Goal: Transaction & Acquisition: Purchase product/service

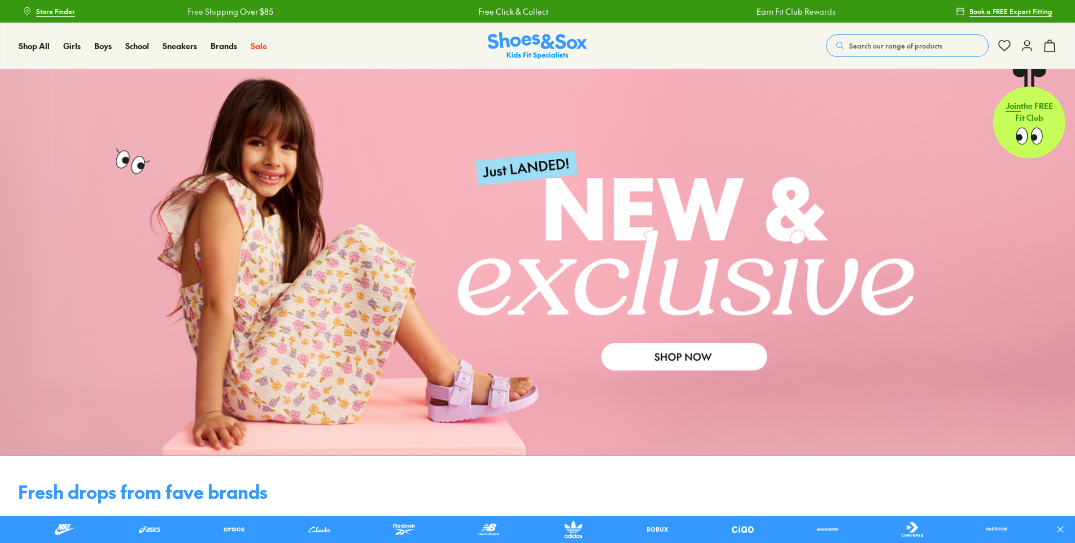
click at [1023, 42] on icon at bounding box center [1028, 46] width 14 height 14
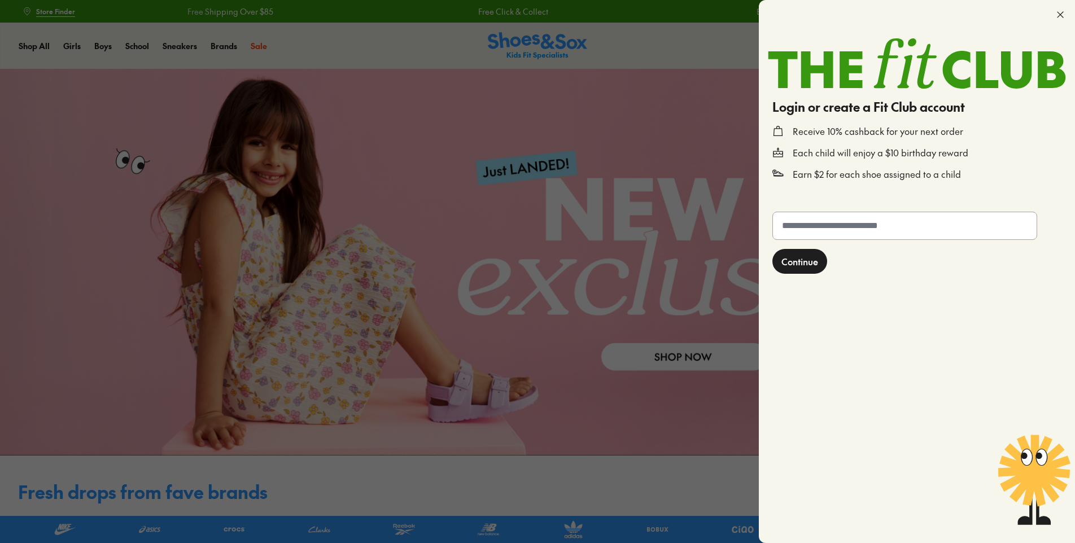
click at [896, 229] on input "text" at bounding box center [905, 225] width 264 height 27
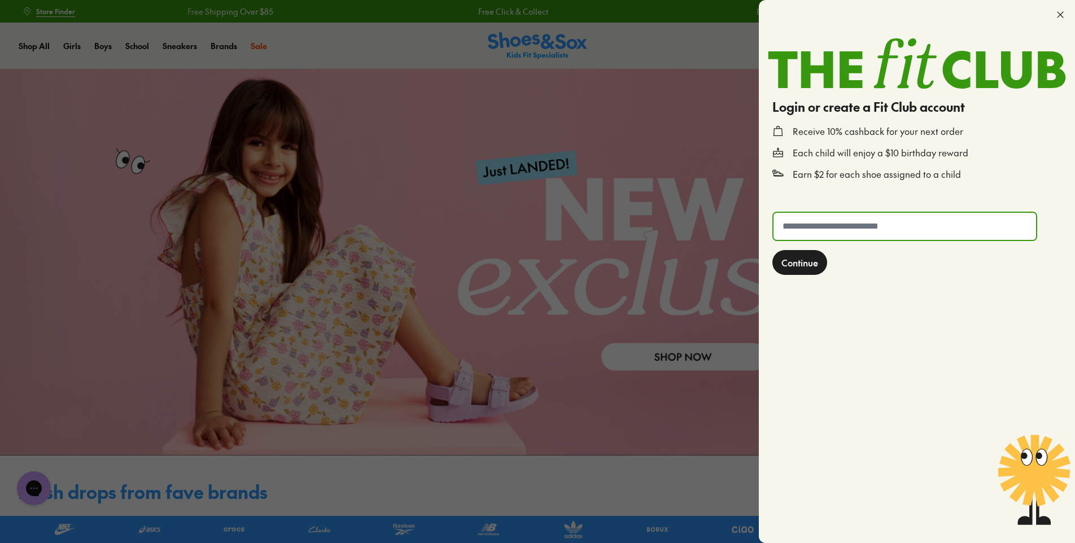
type input "**********"
click at [803, 261] on span "Continue" at bounding box center [800, 263] width 37 height 14
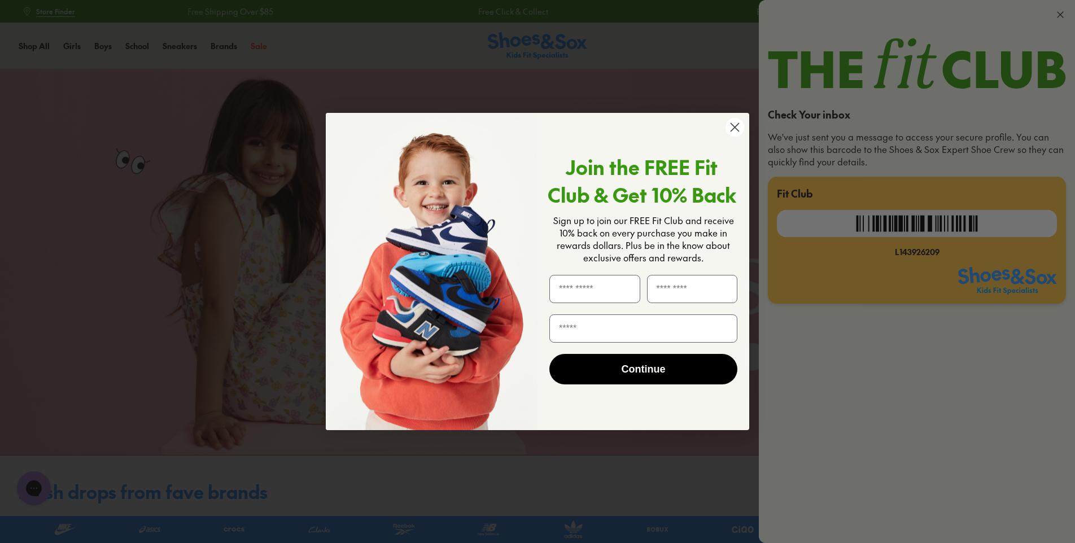
click at [732, 132] on circle "Close dialog" at bounding box center [735, 127] width 19 height 19
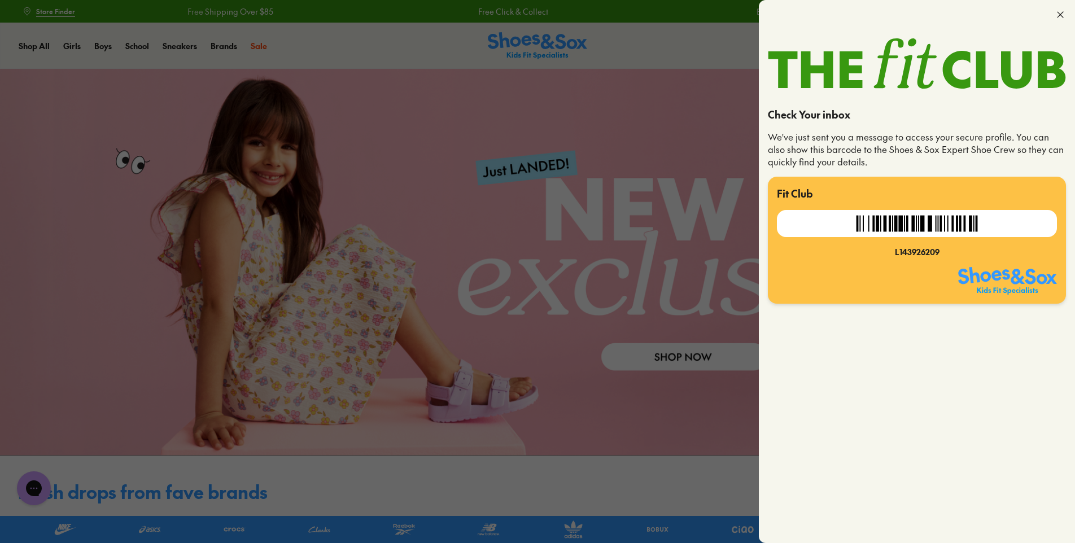
click at [663, 419] on div at bounding box center [537, 271] width 1075 height 543
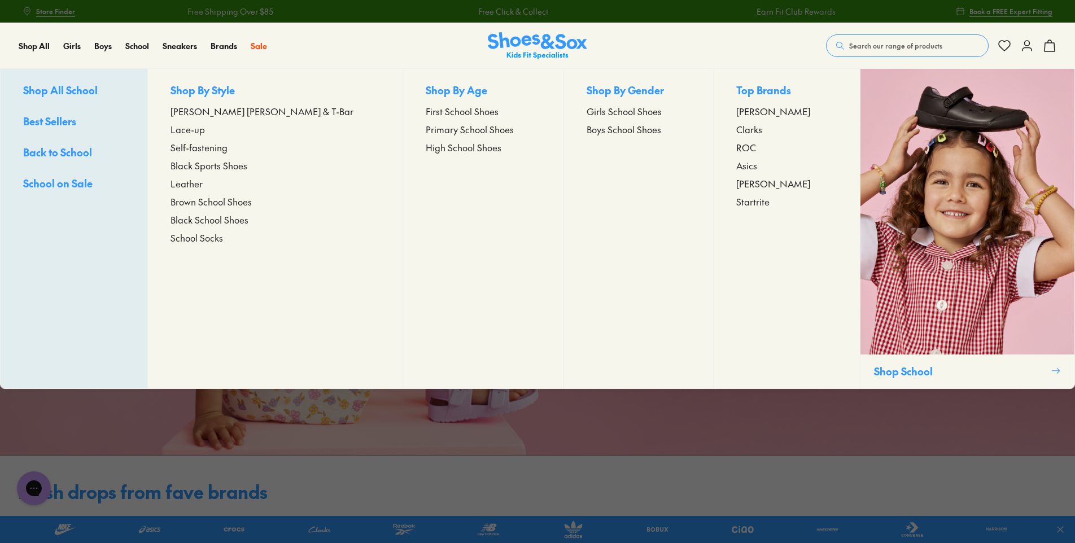
click at [205, 128] on span "Lace-up" at bounding box center [188, 130] width 34 height 14
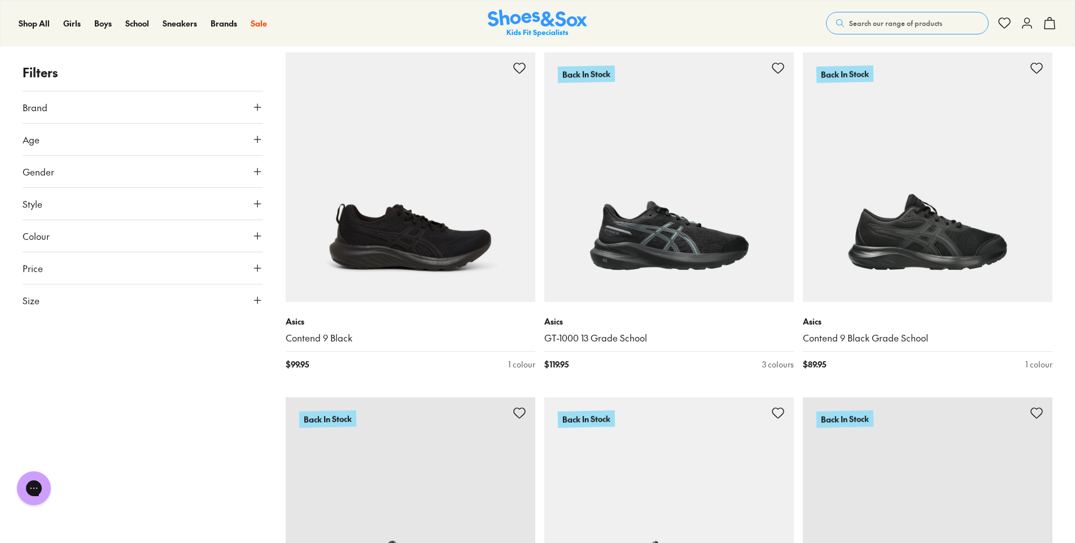
scroll to position [678, 0]
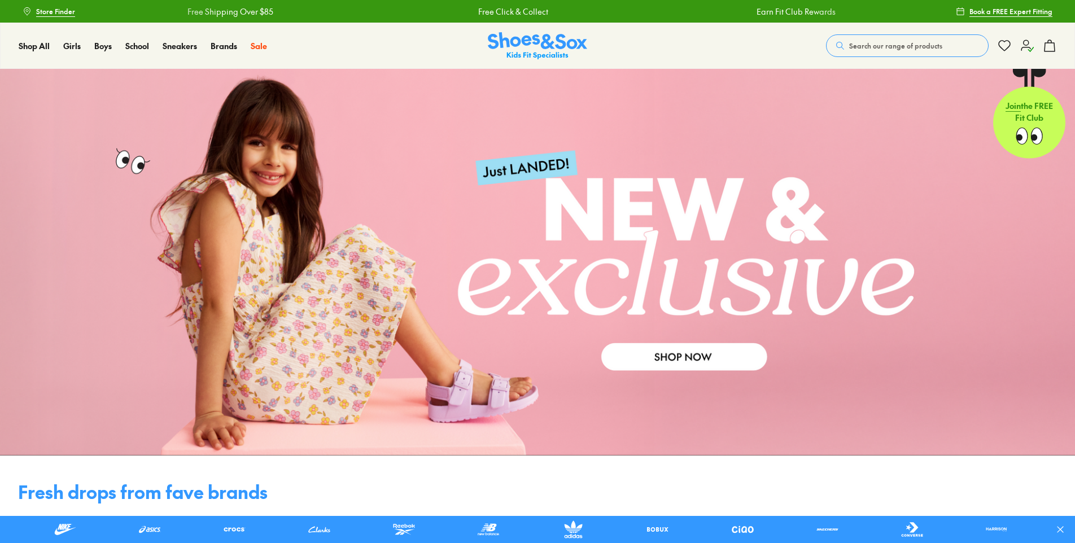
click at [1027, 45] on icon at bounding box center [1028, 46] width 14 height 14
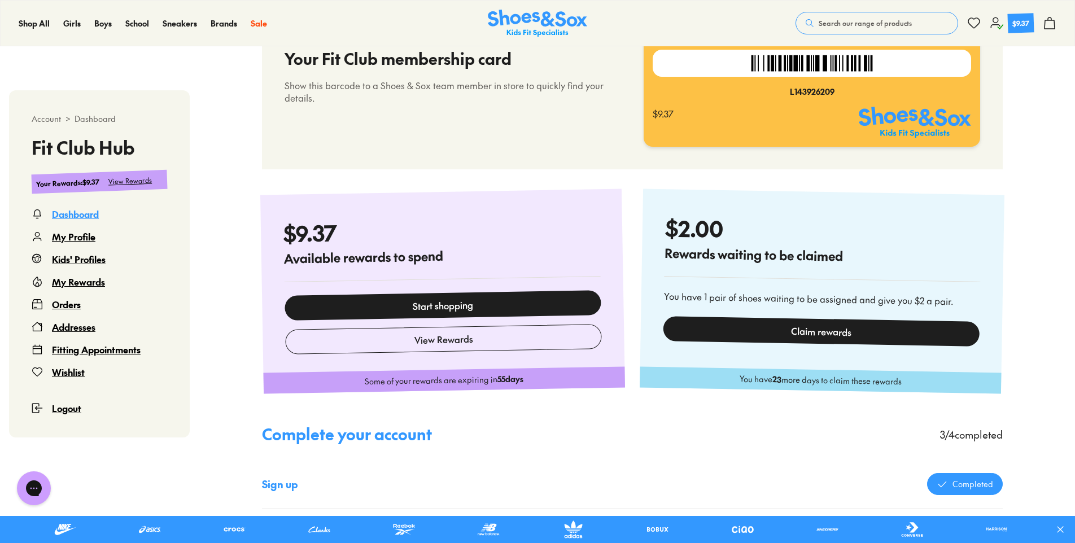
scroll to position [395, 0]
click at [802, 330] on div "Claim rewards" at bounding box center [821, 331] width 317 height 31
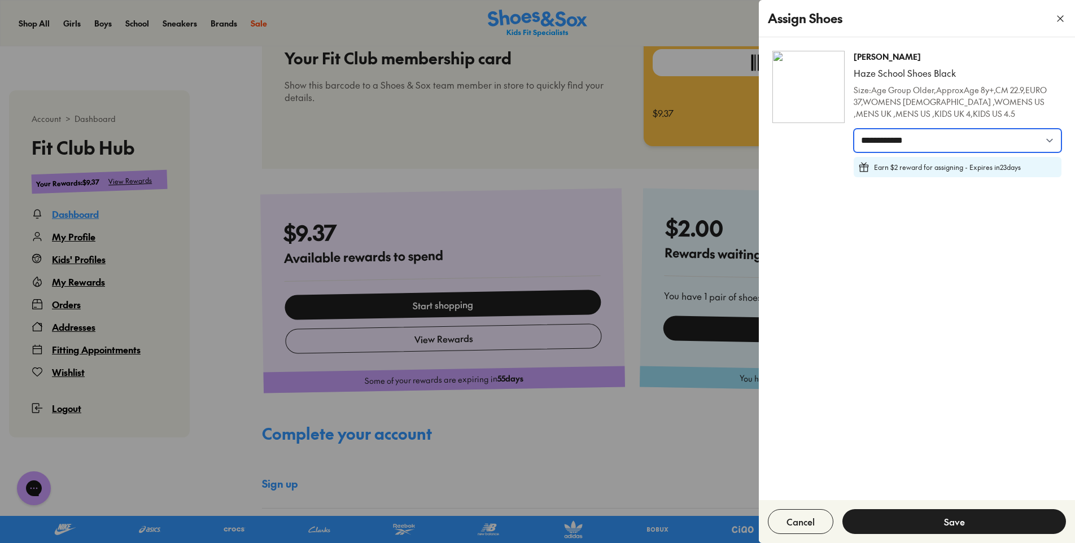
click at [922, 142] on select "**********" at bounding box center [958, 141] width 208 height 24
select select "*****"
click at [854, 129] on select "**********" at bounding box center [958, 141] width 208 height 24
click at [942, 521] on button "Save" at bounding box center [955, 521] width 224 height 25
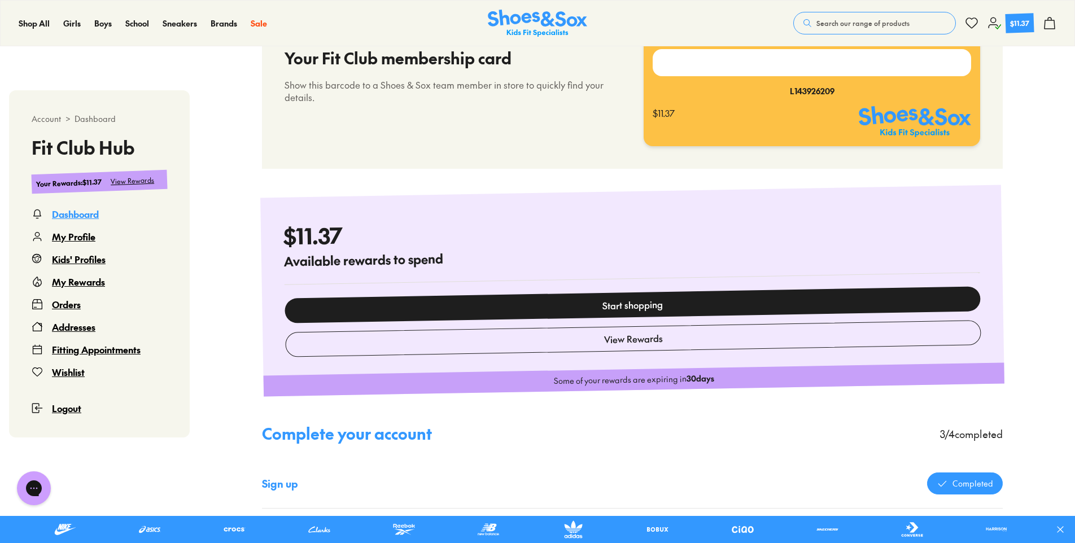
click at [90, 224] on div "Dashboard My Profile Kids' Profiles My Rewards Orders Addresses Fitting Appoint…" at bounding box center [100, 311] width 136 height 208
click at [93, 282] on div "My Rewards" at bounding box center [78, 282] width 53 height 14
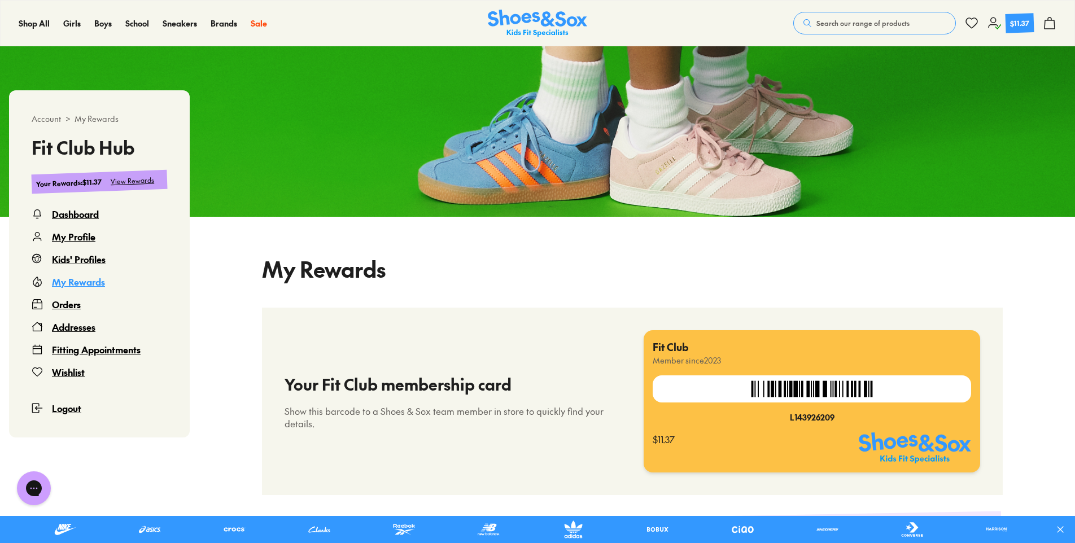
select select
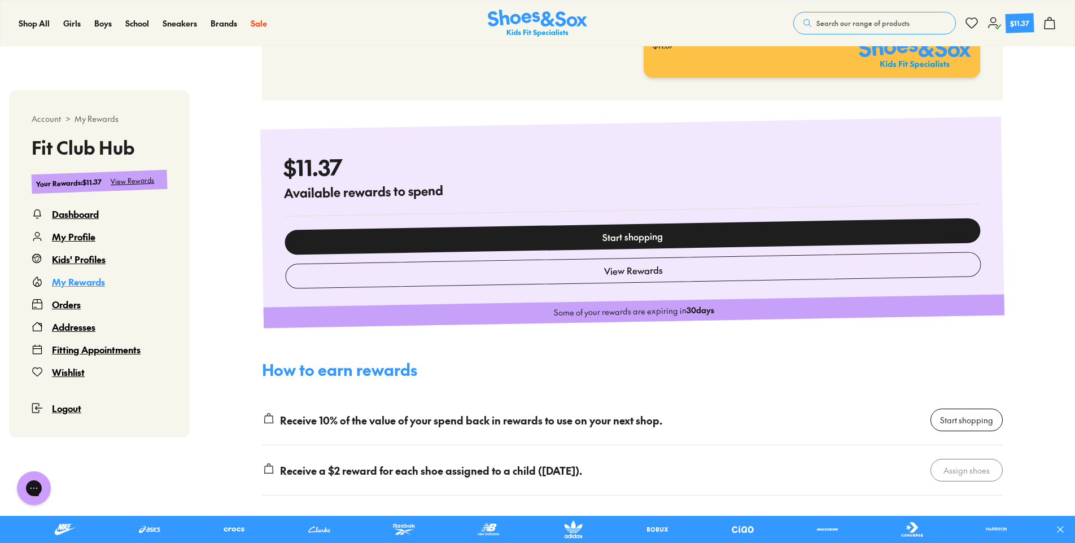
scroll to position [464, 0]
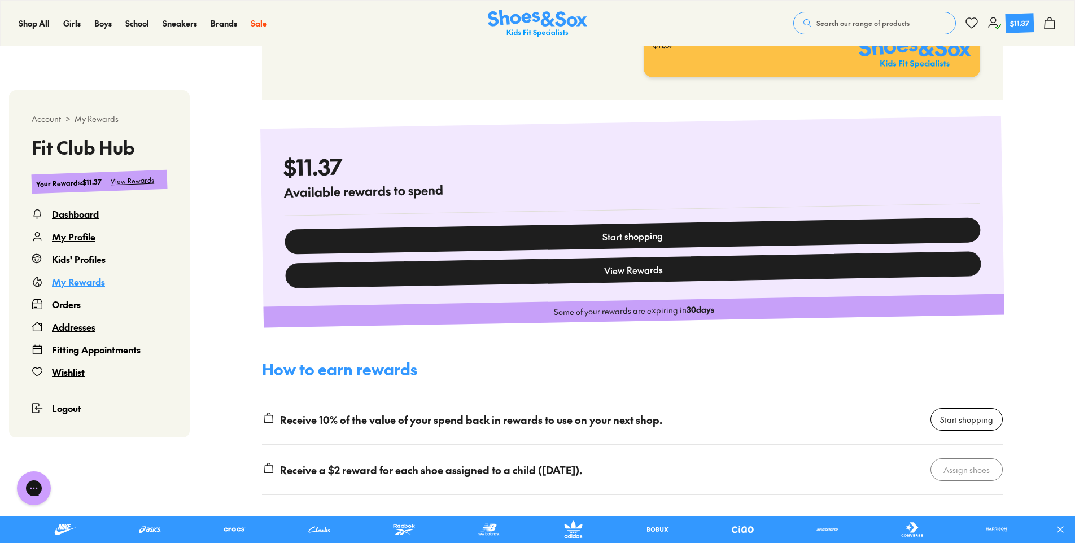
click at [666, 266] on button "View Rewards" at bounding box center [633, 269] width 696 height 37
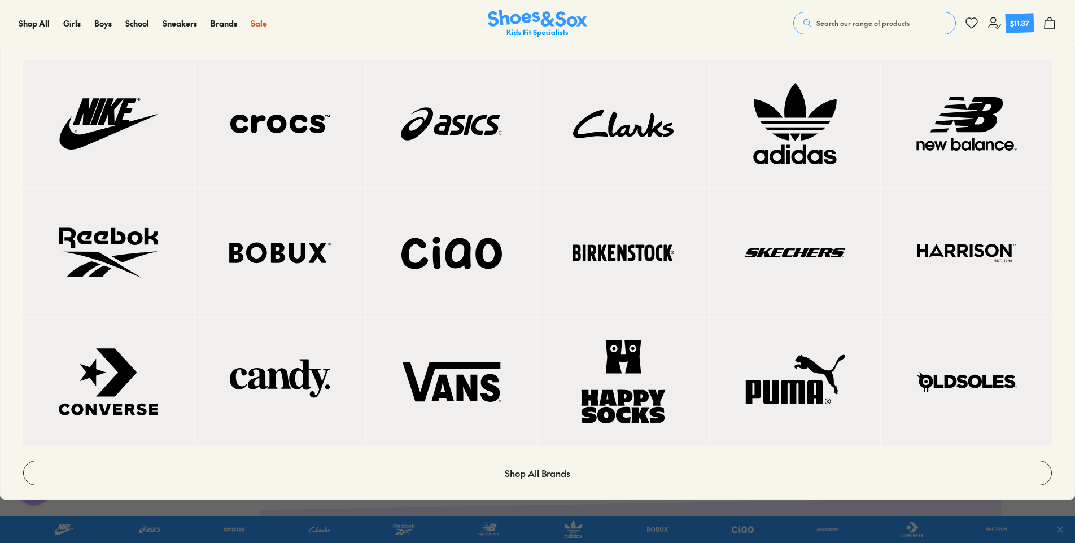
scroll to position [113, 0]
click at [311, 126] on img at bounding box center [279, 123] width 125 height 83
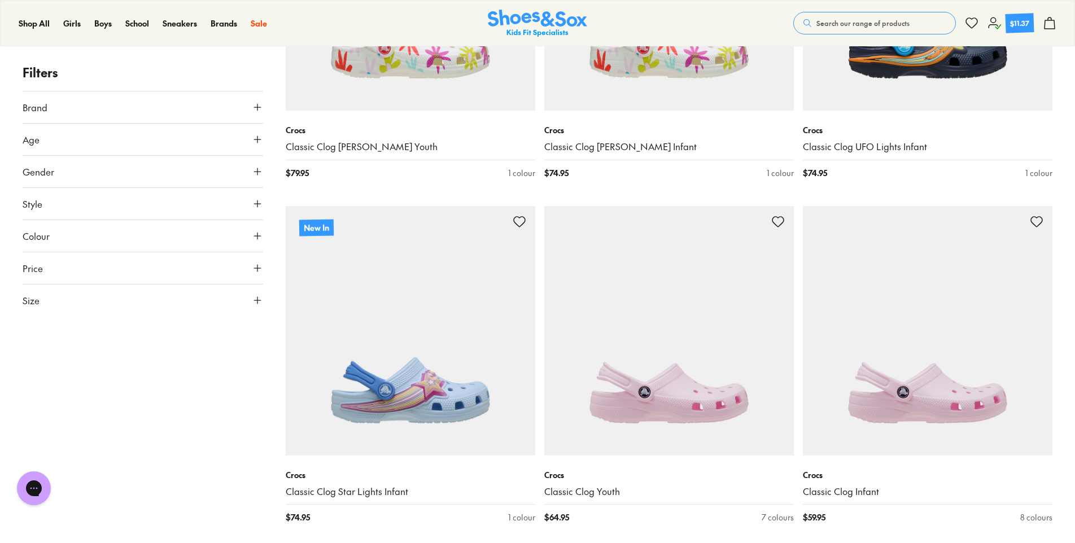
scroll to position [1017, 0]
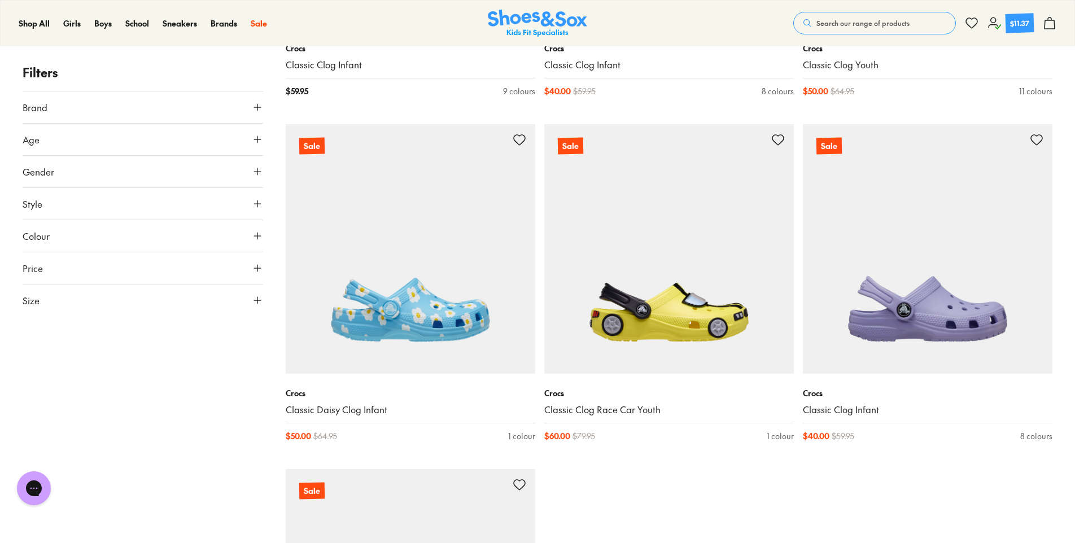
scroll to position [7060, 0]
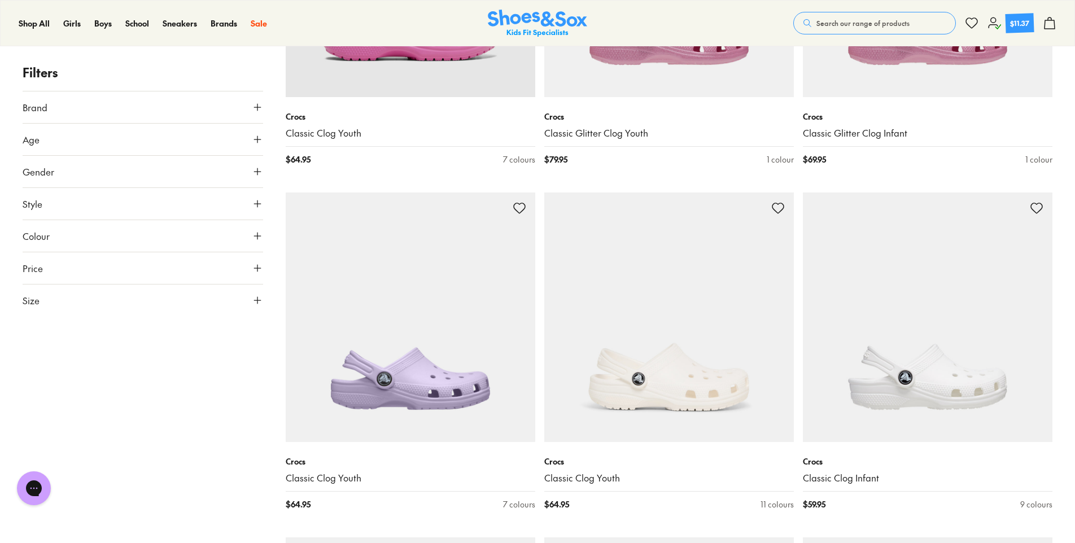
scroll to position [2711, 0]
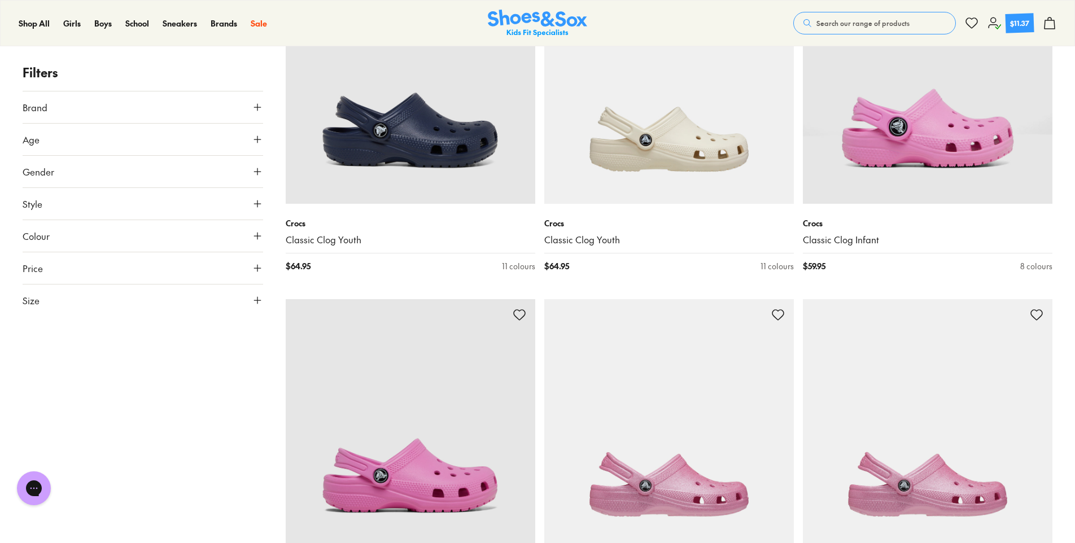
click at [993, 22] on icon at bounding box center [995, 23] width 14 height 14
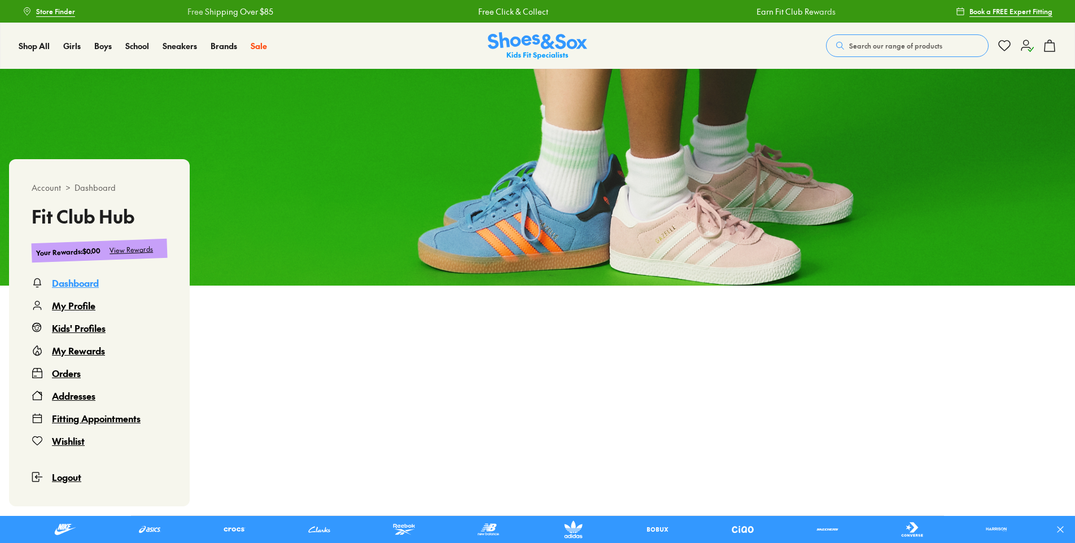
click at [94, 326] on div "Kids' Profiles" at bounding box center [79, 328] width 54 height 14
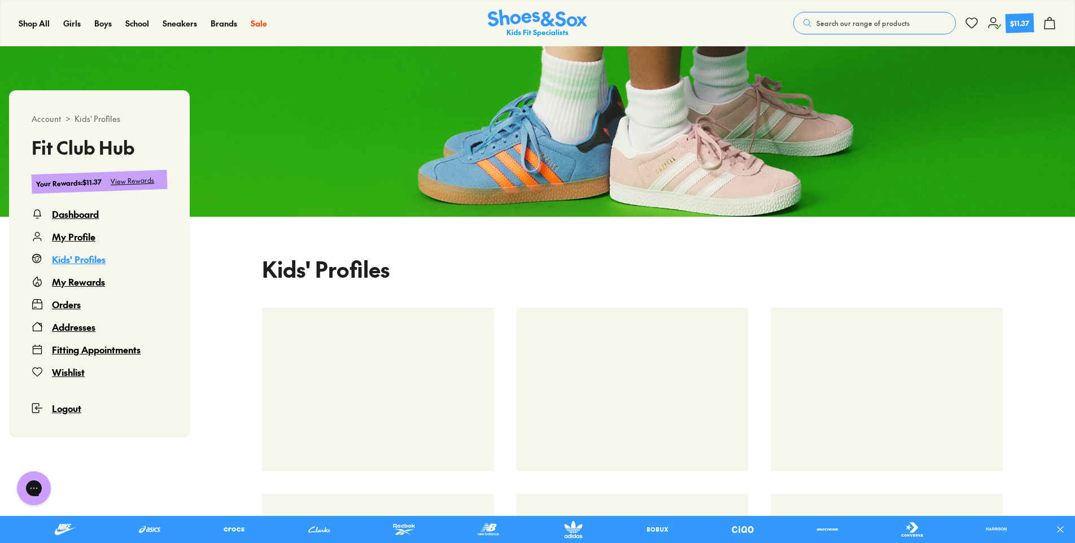
select select
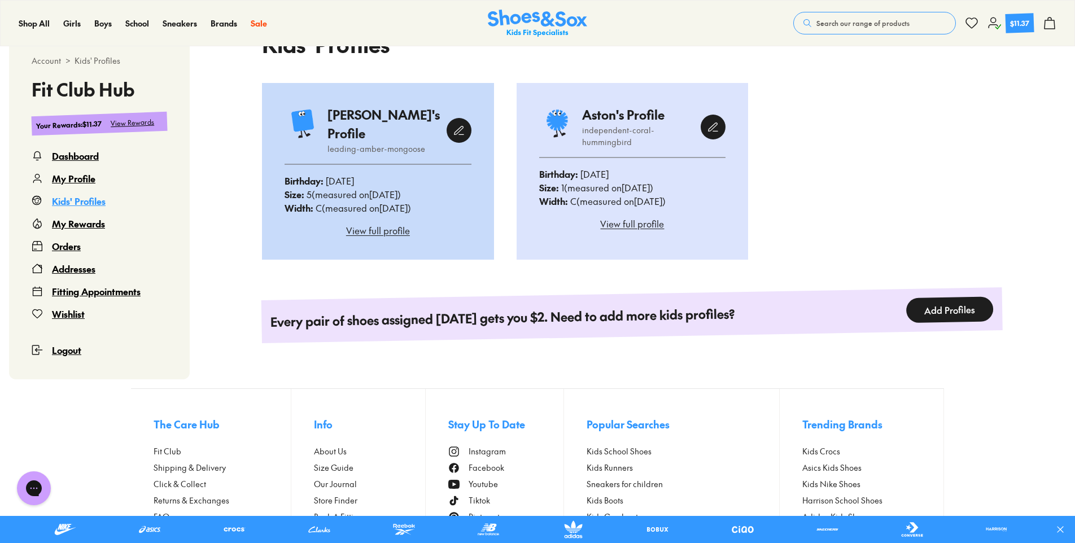
scroll to position [295, 0]
click at [380, 223] on div "View full profile" at bounding box center [378, 230] width 187 height 14
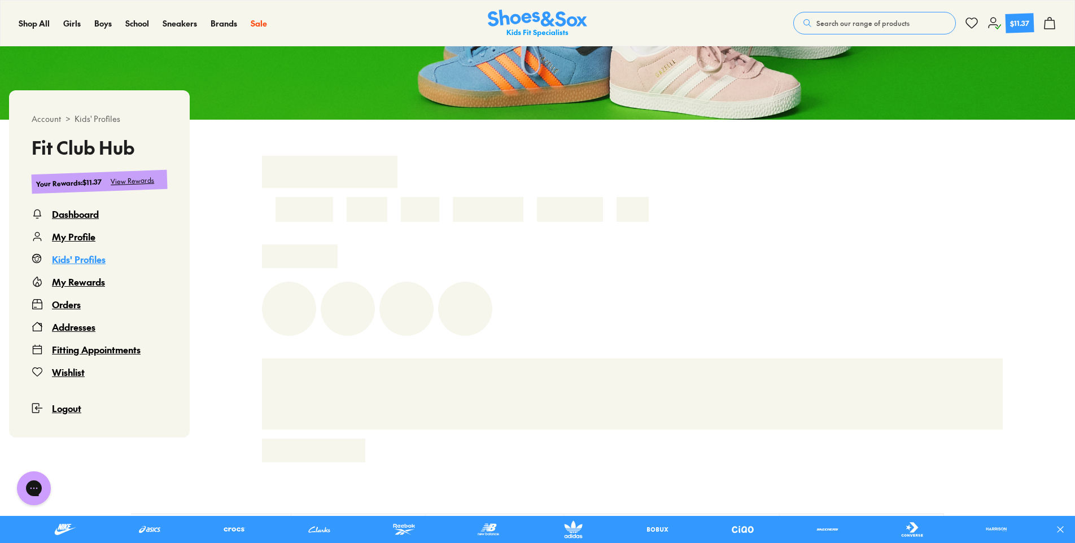
scroll to position [295, 0]
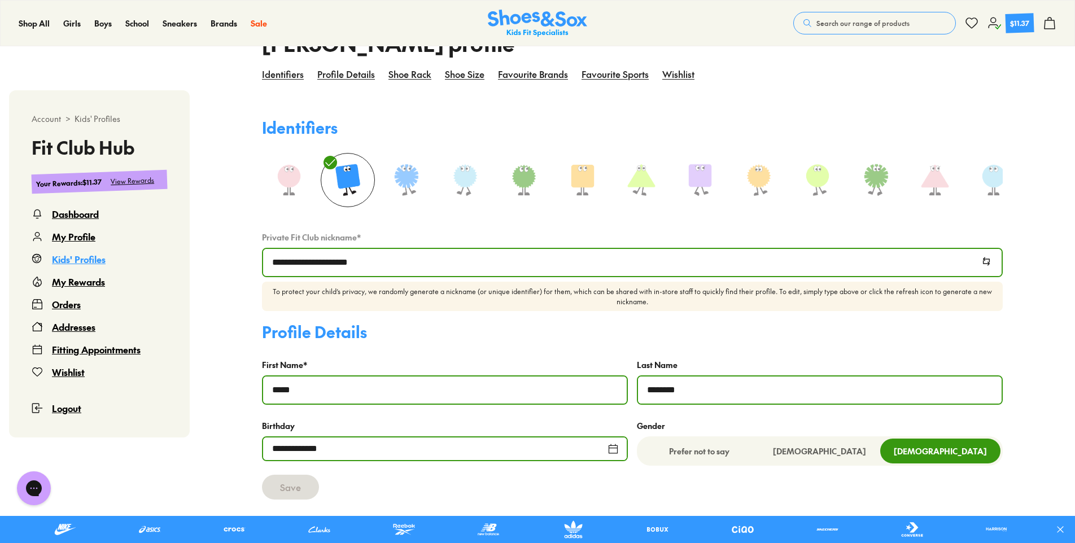
select select
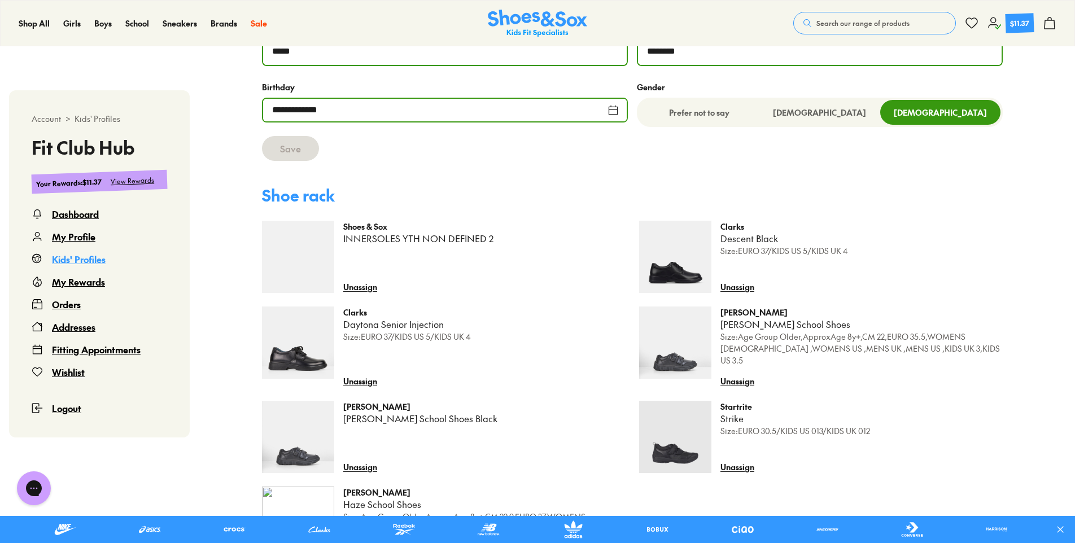
scroll to position [690, 0]
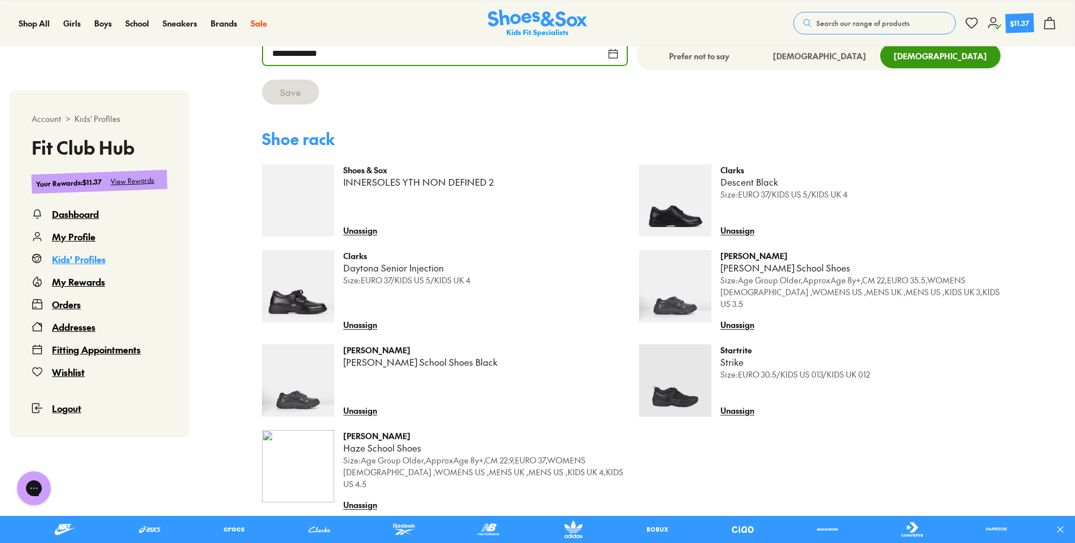
click at [358, 435] on p "[PERSON_NAME]" at bounding box center [484, 436] width 282 height 12
click at [379, 464] on p "Size: Age Group Older,ApproxAge 8y+,CM 22.9,EURO 37,WOMENS [DEMOGRAPHIC_DATA] ,…" at bounding box center [484, 473] width 282 height 36
click at [313, 456] on img at bounding box center [298, 466] width 72 height 72
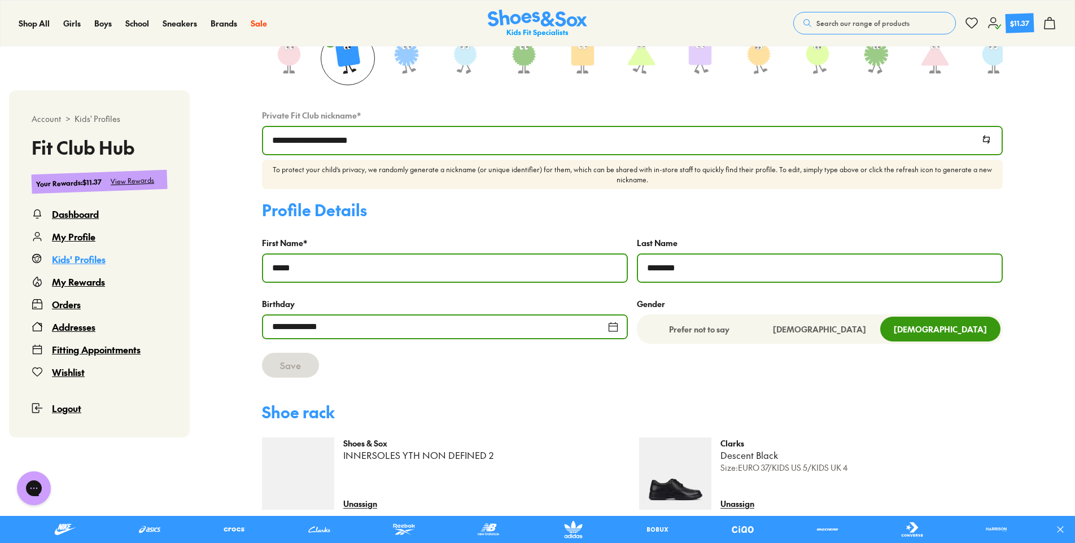
scroll to position [408, 0]
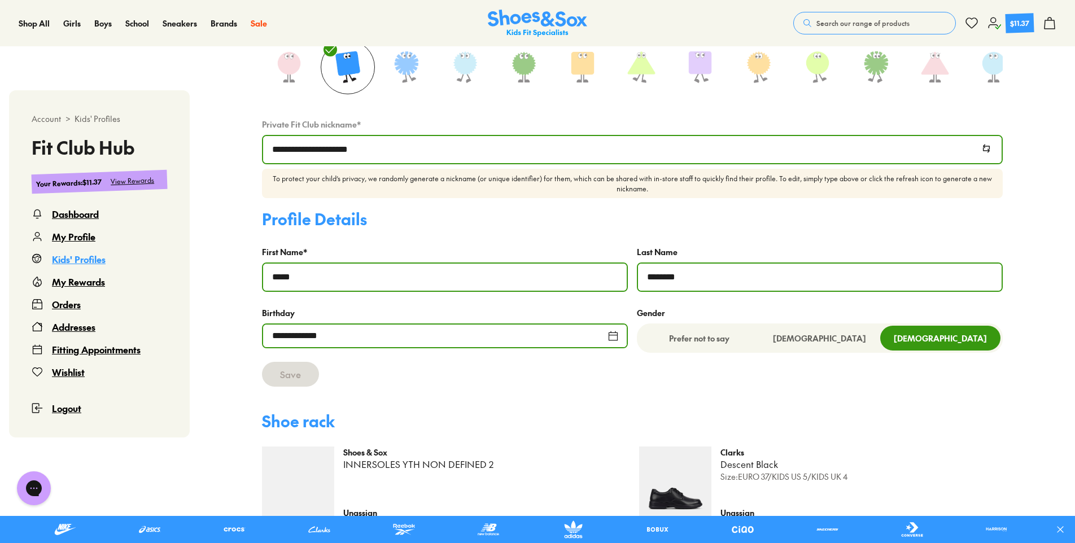
click at [856, 20] on span "Search our range of products" at bounding box center [863, 23] width 93 height 10
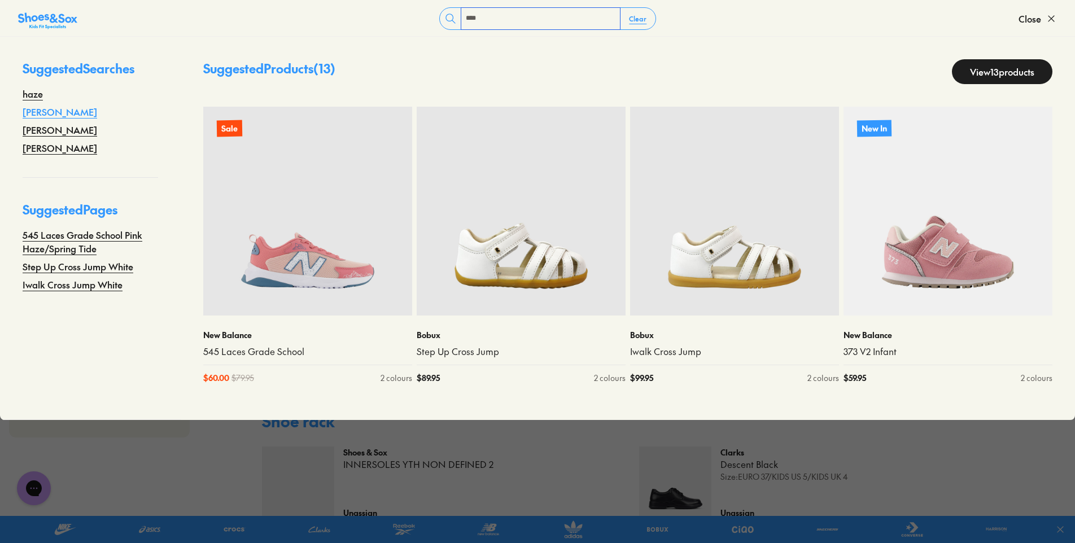
type input "****"
click at [67, 111] on link "[PERSON_NAME]" at bounding box center [60, 112] width 75 height 14
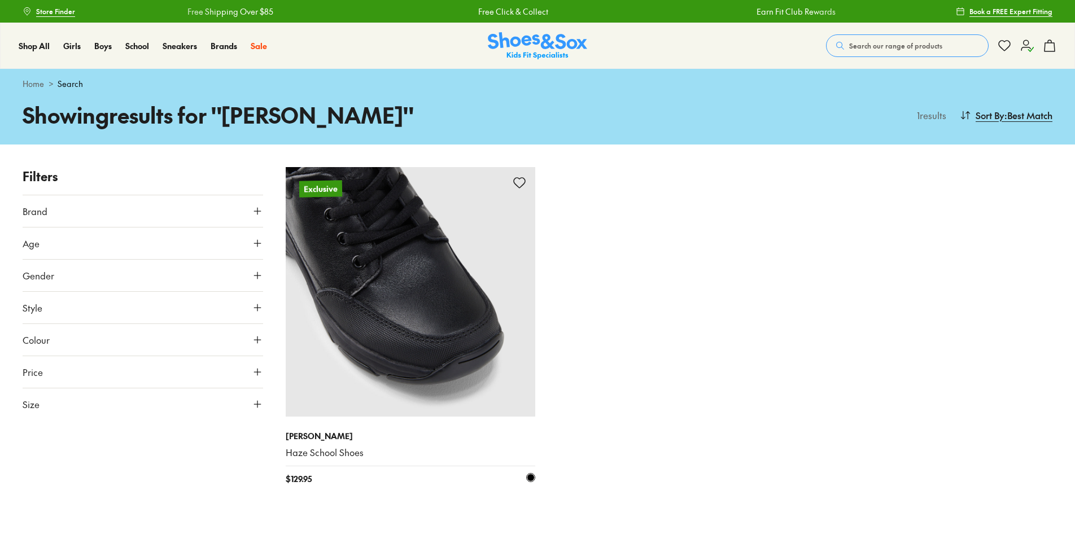
click at [442, 356] on img at bounding box center [411, 292] width 250 height 250
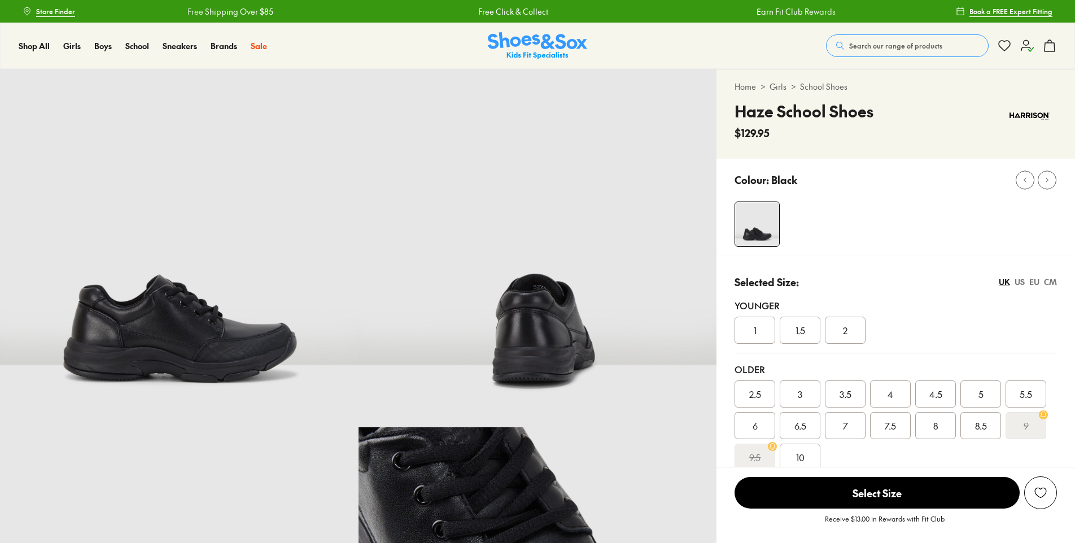
click at [995, 396] on div "5" at bounding box center [981, 394] width 41 height 27
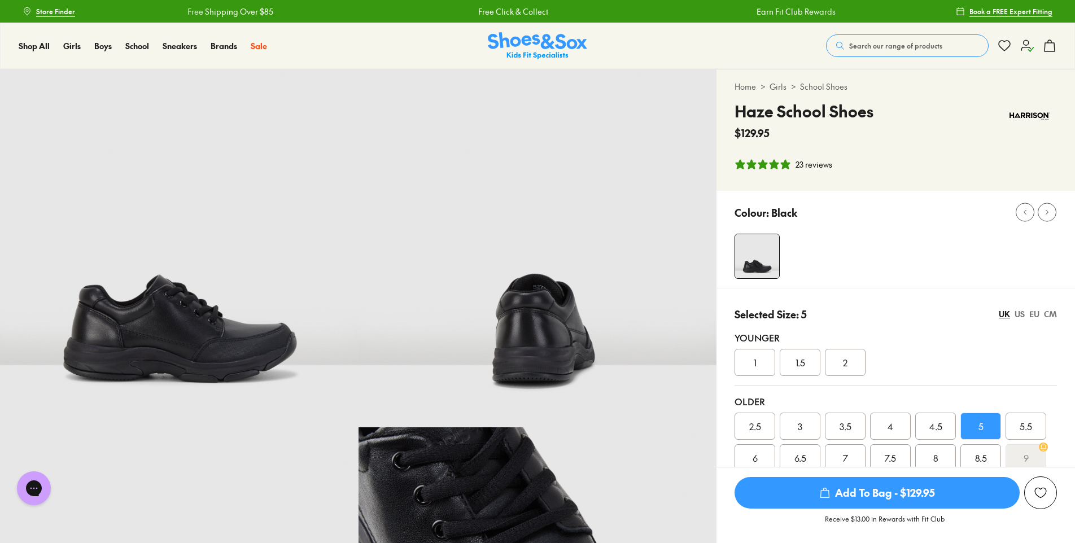
scroll to position [59, 0]
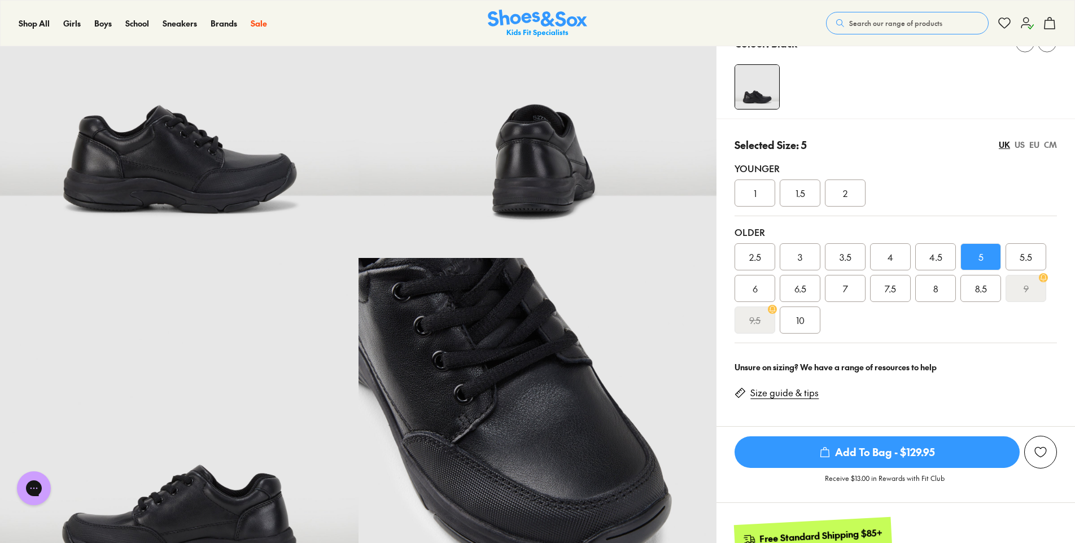
select select "*"
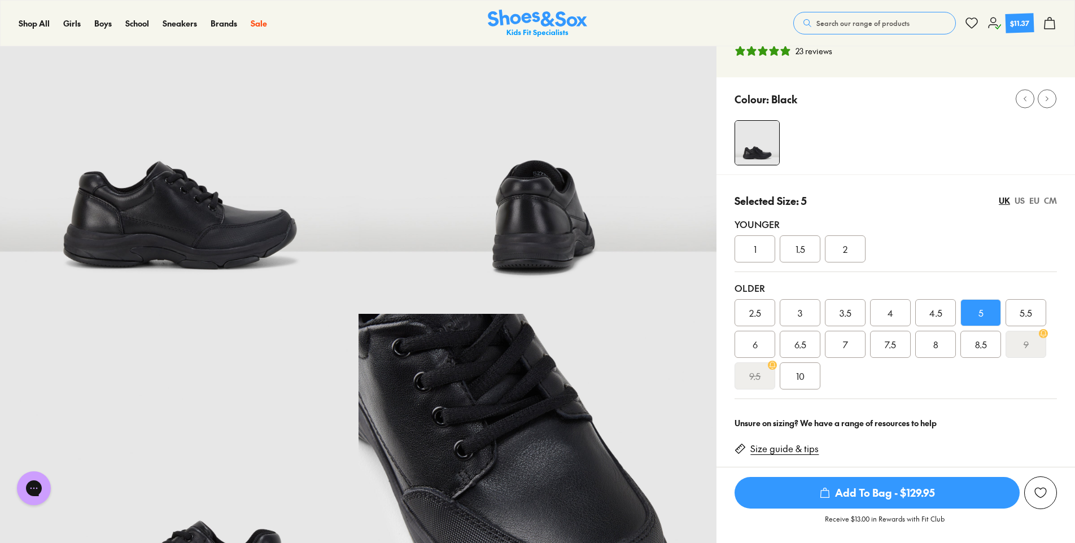
scroll to position [0, 0]
